Goal: Navigation & Orientation: Find specific page/section

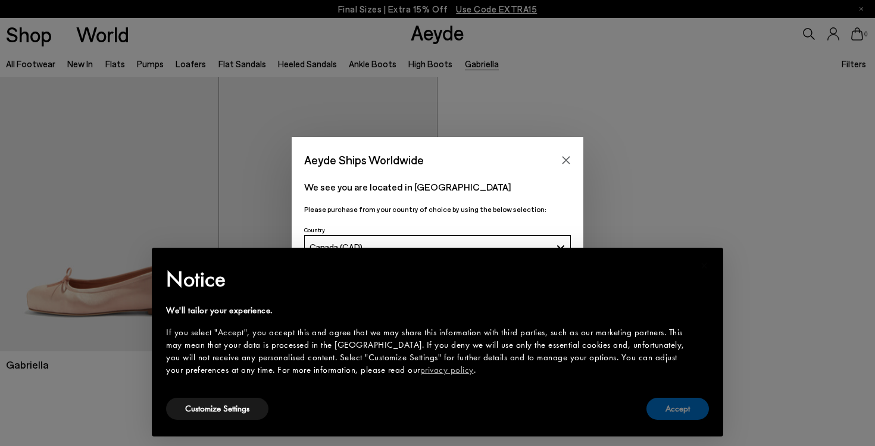
click at [674, 414] on button "Accept" at bounding box center [677, 408] width 62 height 22
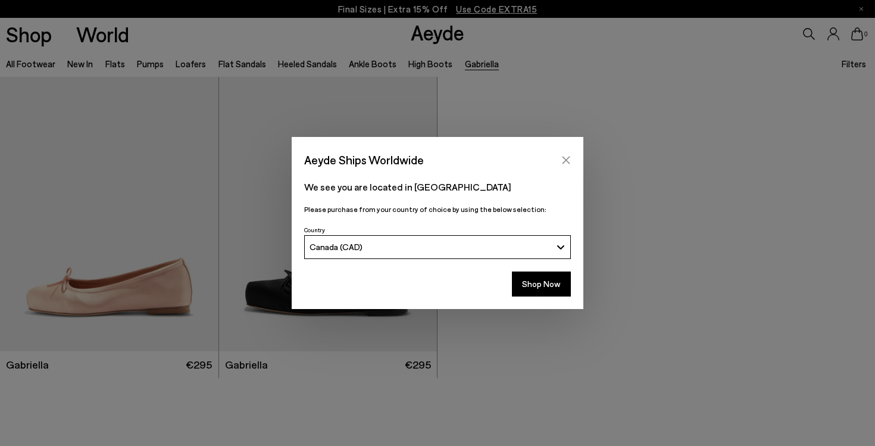
click at [570, 155] on icon "Close" at bounding box center [566, 160] width 10 height 10
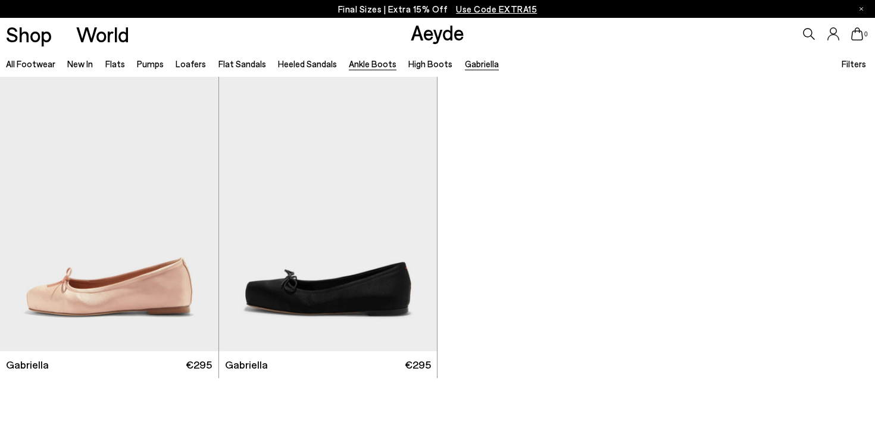
click at [353, 65] on link "Ankle Boots" at bounding box center [373, 63] width 48 height 11
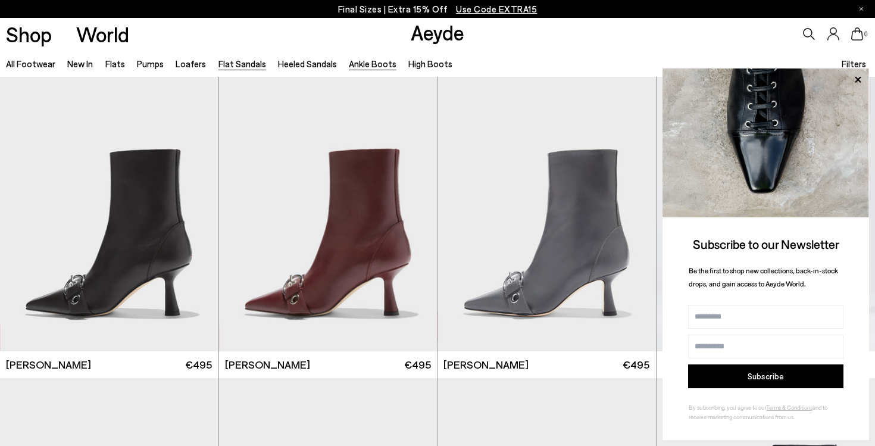
click at [245, 67] on link "Flat Sandals" at bounding box center [242, 63] width 48 height 11
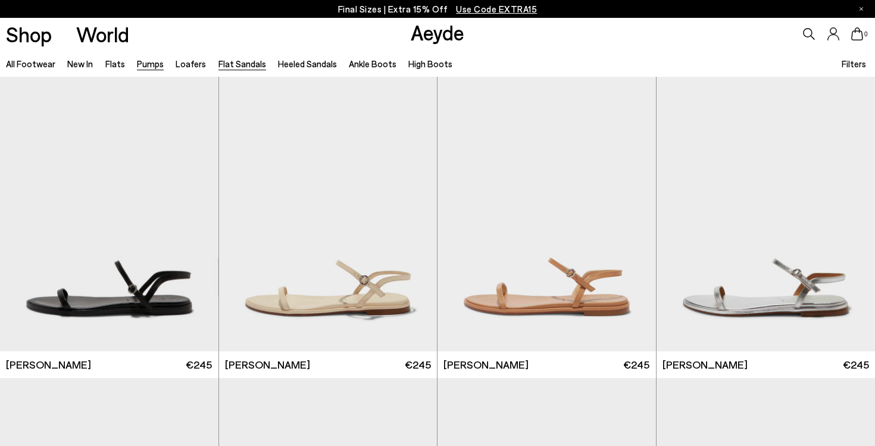
click at [155, 59] on link "Pumps" at bounding box center [150, 63] width 27 height 11
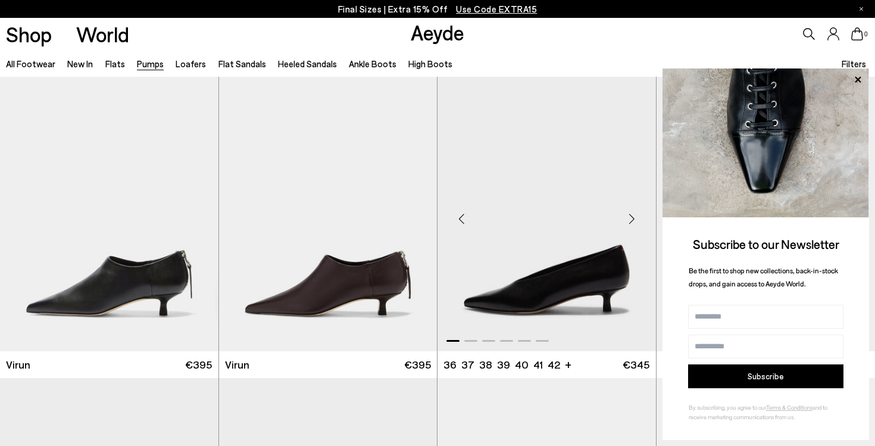
scroll to position [93, 0]
